Goal: Information Seeking & Learning: Learn about a topic

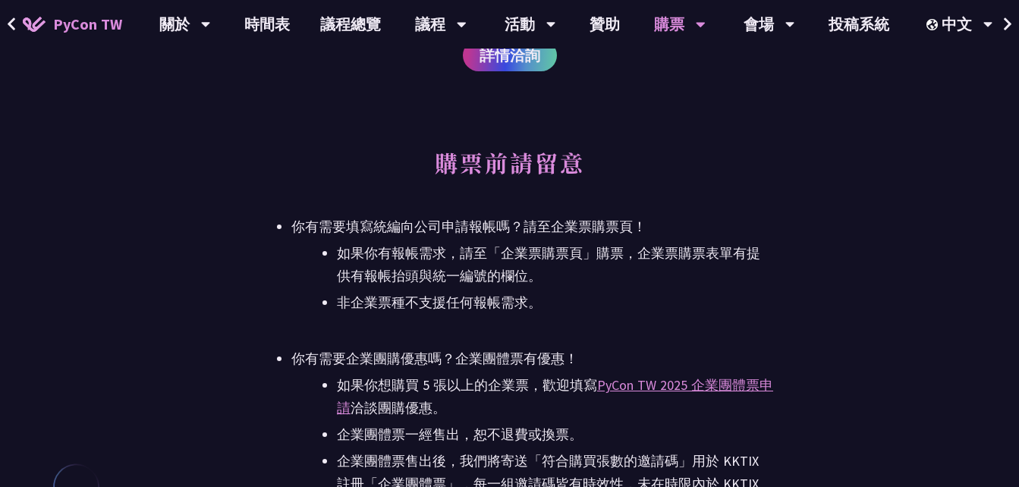
scroll to position [3340, 0]
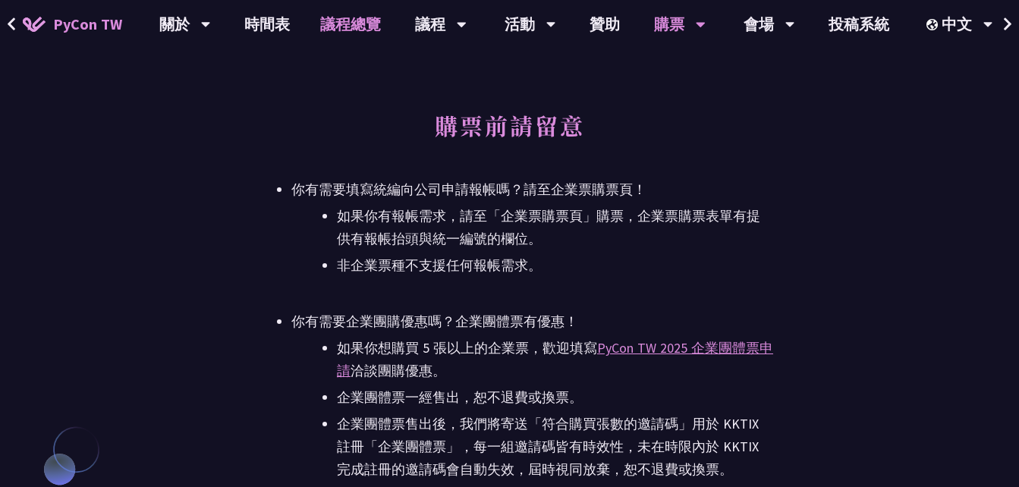
click at [364, 31] on link "議程總覽" at bounding box center [350, 24] width 91 height 49
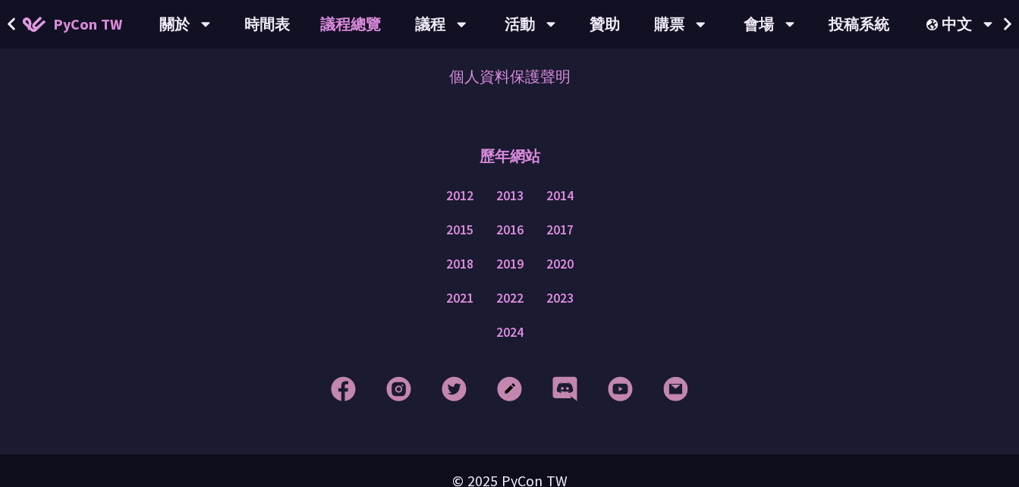
scroll to position [1974, 0]
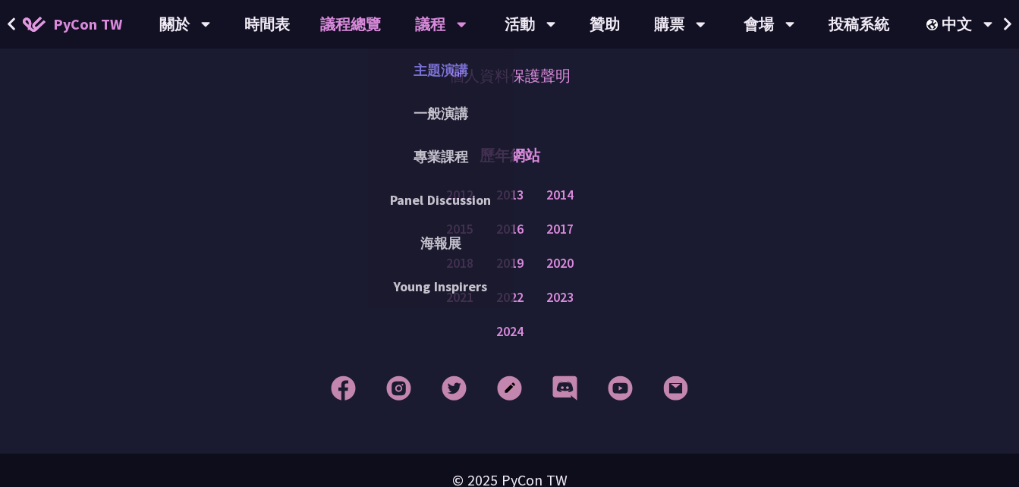
click at [439, 66] on link "主題演講" at bounding box center [441, 70] width 146 height 36
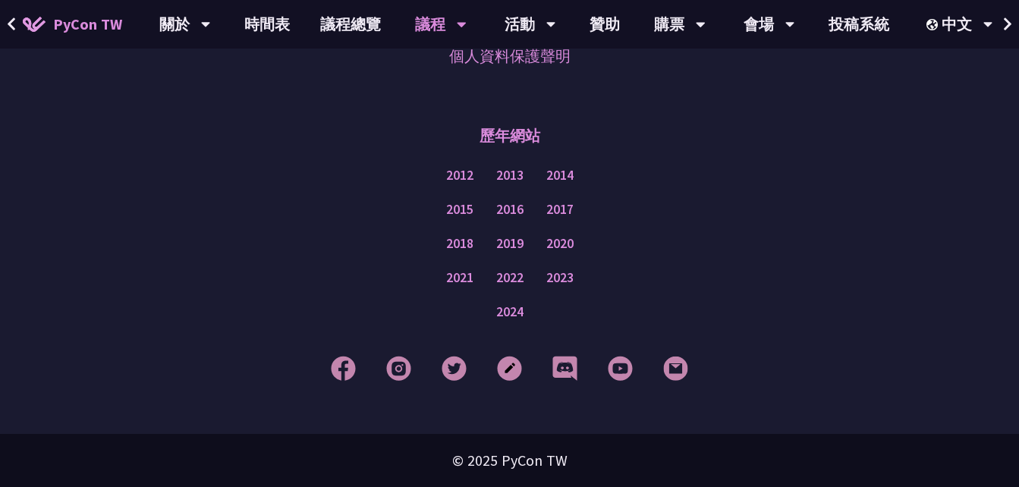
scroll to position [2824, 0]
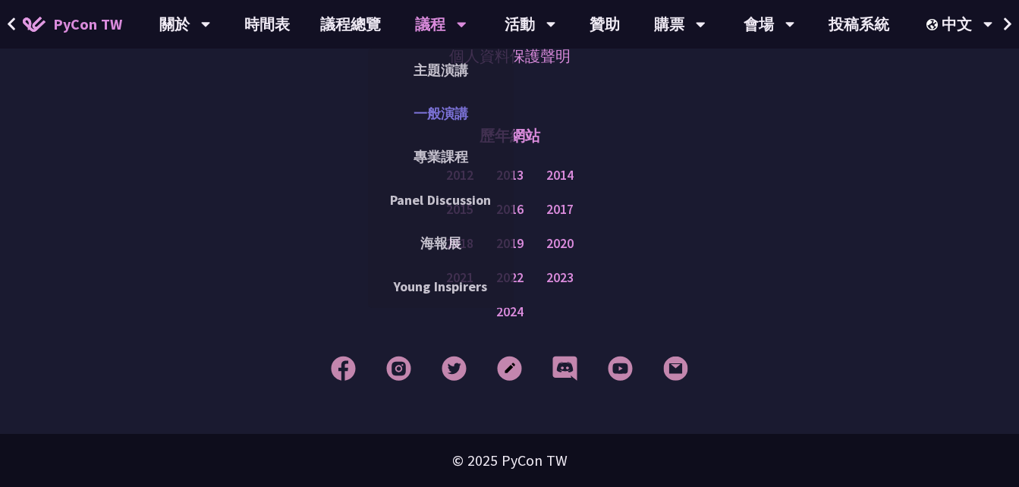
click at [444, 112] on link "一般演講" at bounding box center [441, 114] width 146 height 36
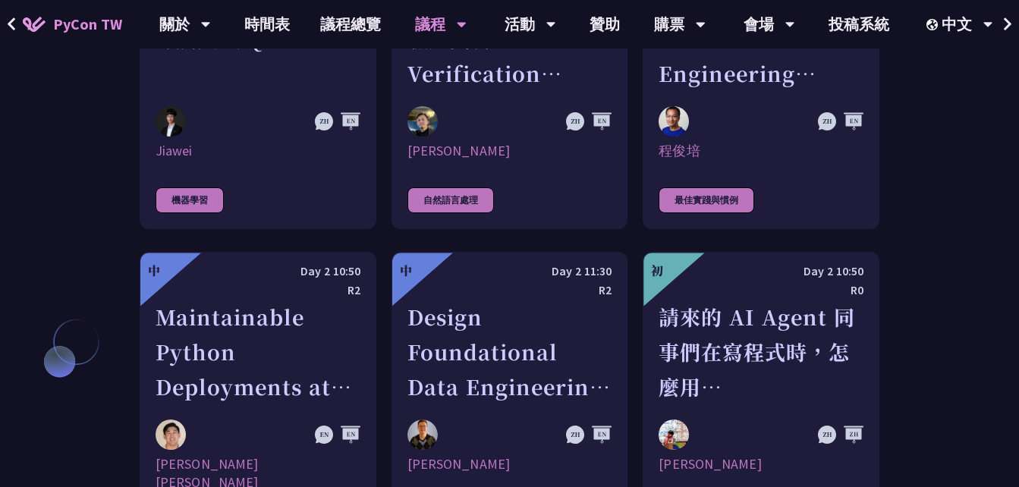
scroll to position [3567, 0]
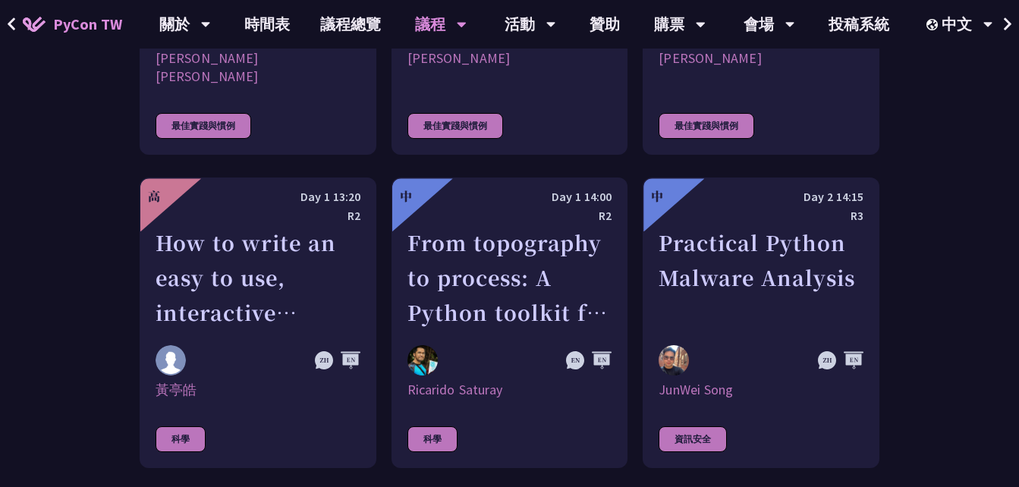
scroll to position [3947, 0]
